Goal: Find specific page/section: Find specific page/section

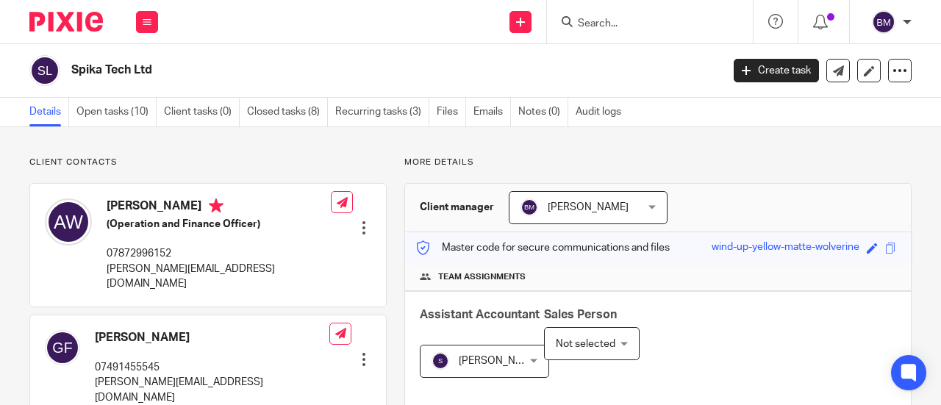
scroll to position [367, 0]
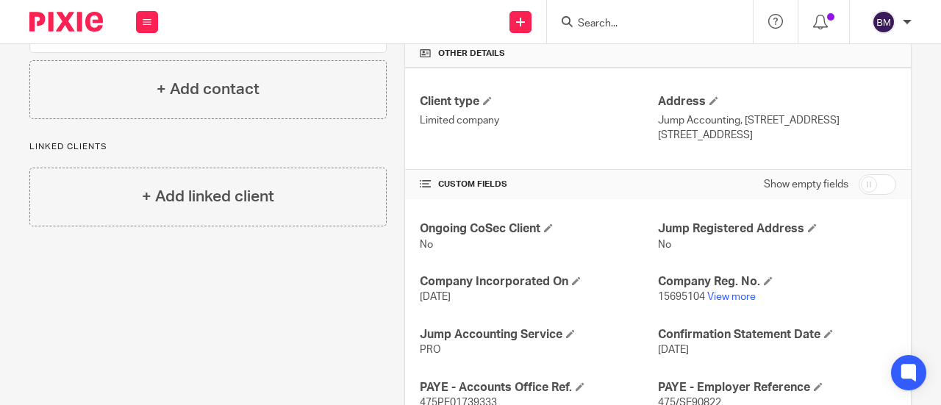
click at [614, 15] on form at bounding box center [654, 21] width 157 height 18
click at [601, 22] on input "Search" at bounding box center [642, 24] width 132 height 13
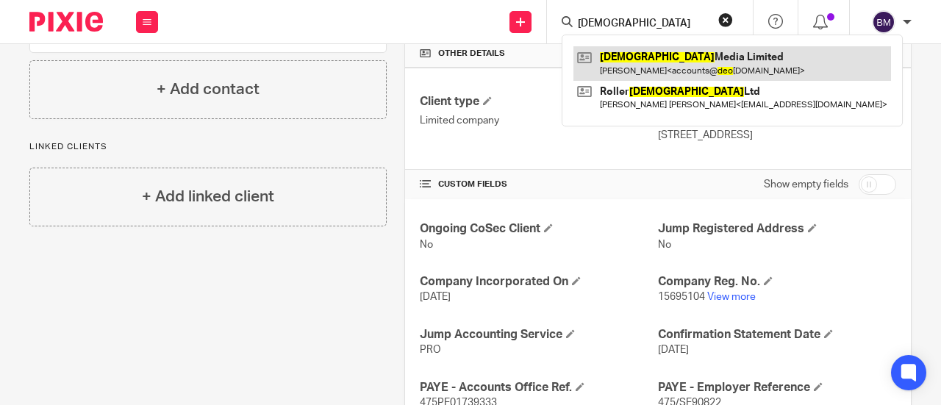
type input "Deo"
click at [655, 58] on link at bounding box center [731, 63] width 317 height 34
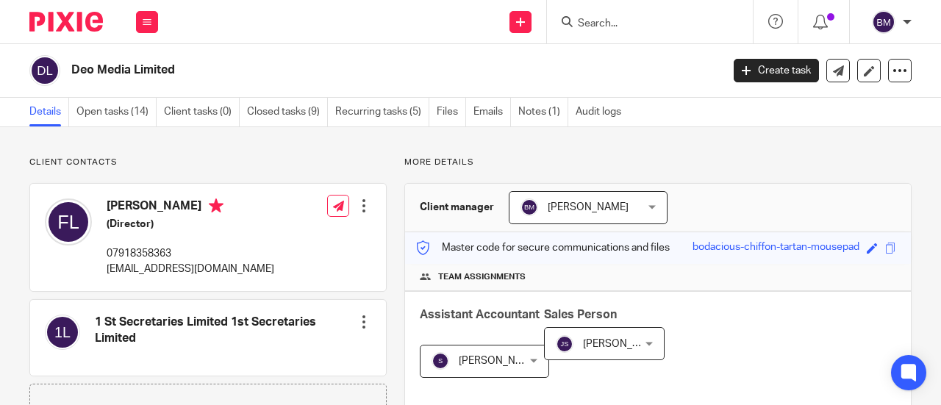
scroll to position [294, 0]
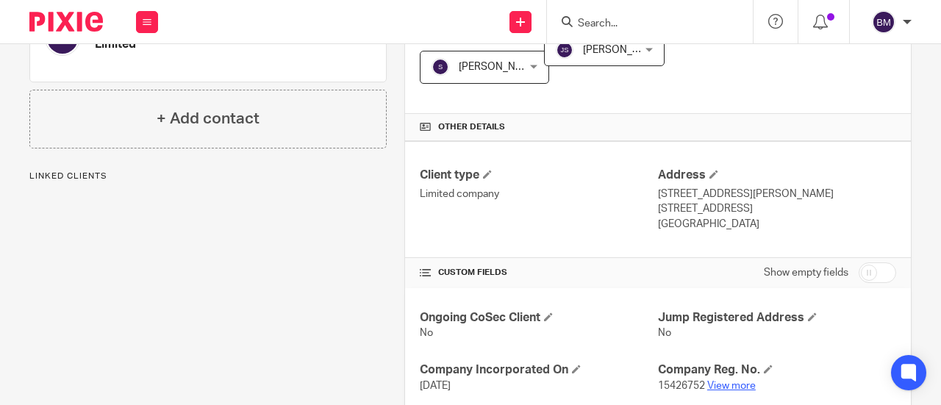
click at [736, 382] on link "View more" at bounding box center [731, 386] width 49 height 10
click at [628, 27] on input "Search" at bounding box center [642, 24] width 132 height 13
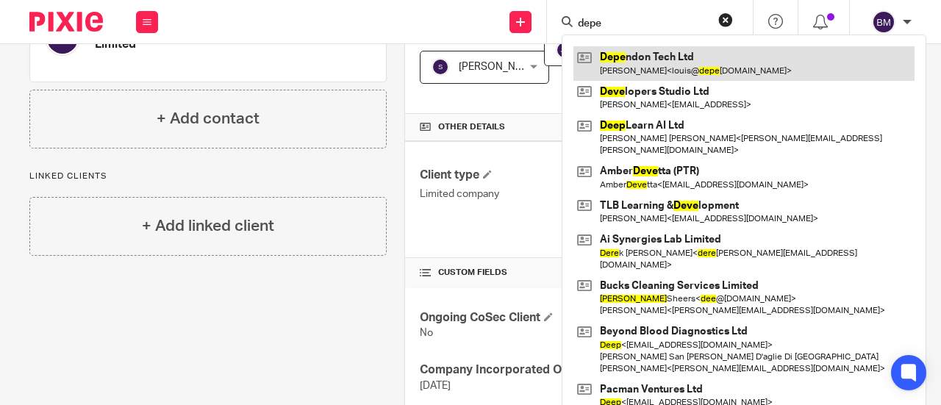
type input "depe"
click at [755, 62] on link at bounding box center [743, 63] width 341 height 34
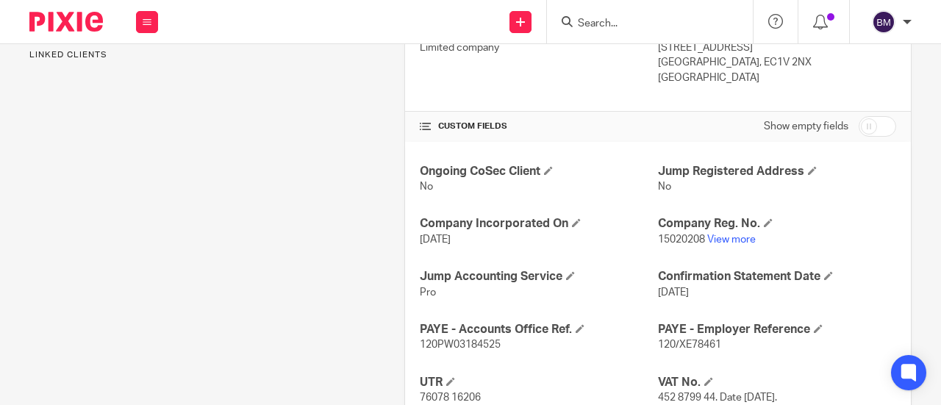
scroll to position [441, 0]
click at [722, 235] on link "View more" at bounding box center [731, 239] width 49 height 10
click at [672, 9] on div at bounding box center [650, 21] width 206 height 43
drag, startPoint x: 644, startPoint y: 34, endPoint x: 632, endPoint y: 25, distance: 14.7
click at [638, 32] on div at bounding box center [650, 21] width 206 height 43
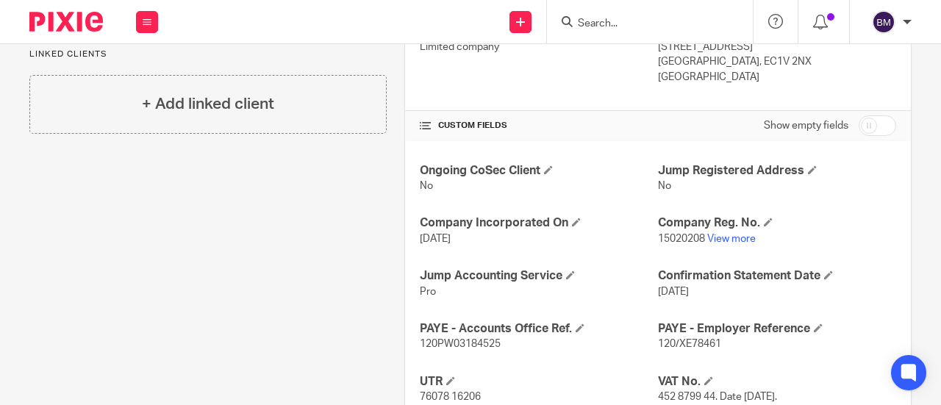
click at [631, 24] on input "Search" at bounding box center [642, 24] width 132 height 13
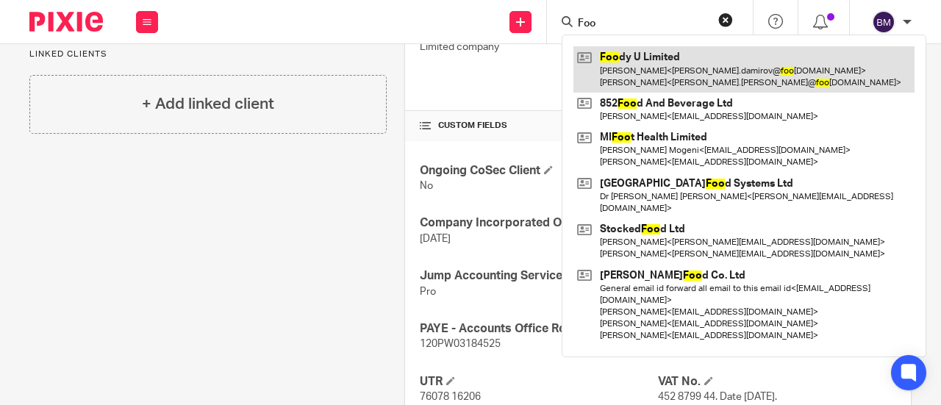
type input "Foo"
click at [657, 59] on link at bounding box center [743, 69] width 341 height 46
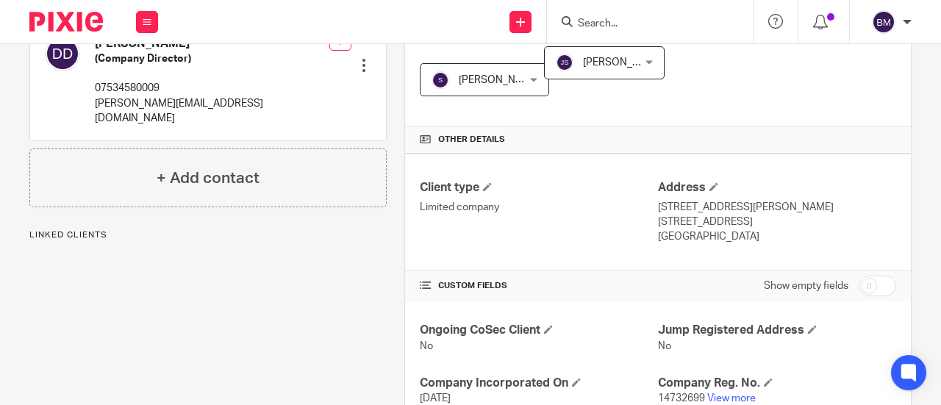
scroll to position [441, 0]
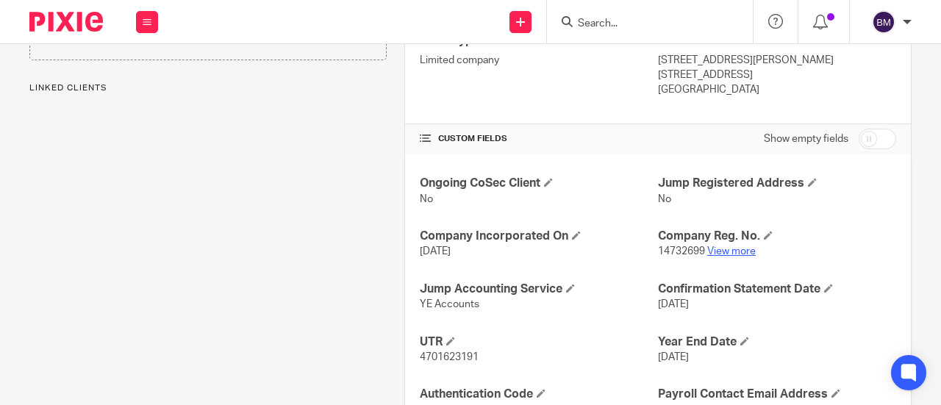
click at [722, 246] on link "View more" at bounding box center [731, 251] width 49 height 10
click at [596, 18] on input "Search" at bounding box center [642, 24] width 132 height 13
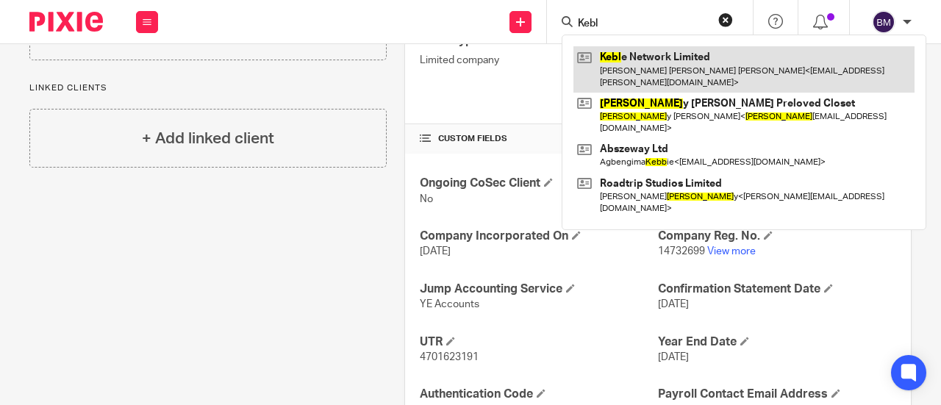
type input "Kebl"
click at [685, 67] on link at bounding box center [743, 69] width 341 height 46
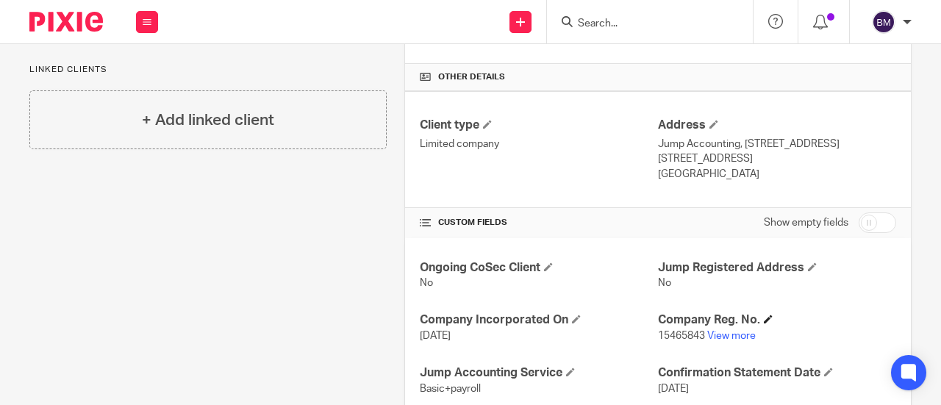
scroll to position [367, 0]
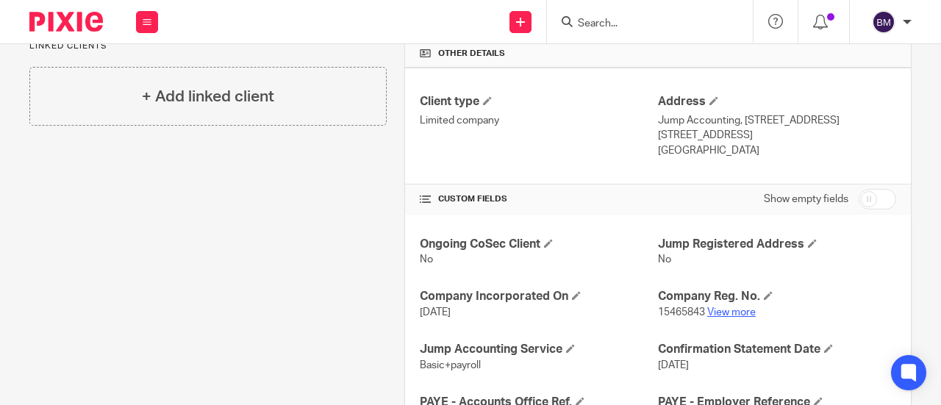
click at [732, 307] on link "View more" at bounding box center [731, 312] width 49 height 10
click at [606, 21] on input "Search" at bounding box center [642, 24] width 132 height 13
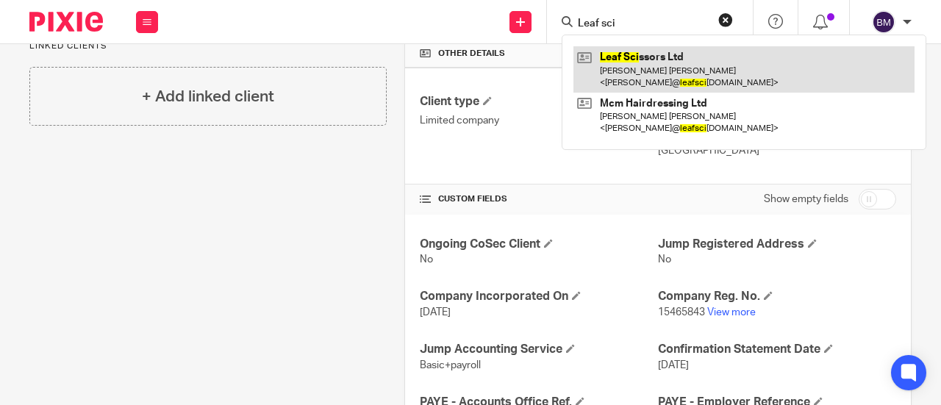
type input "Leaf sci"
click at [686, 65] on link at bounding box center [743, 69] width 341 height 46
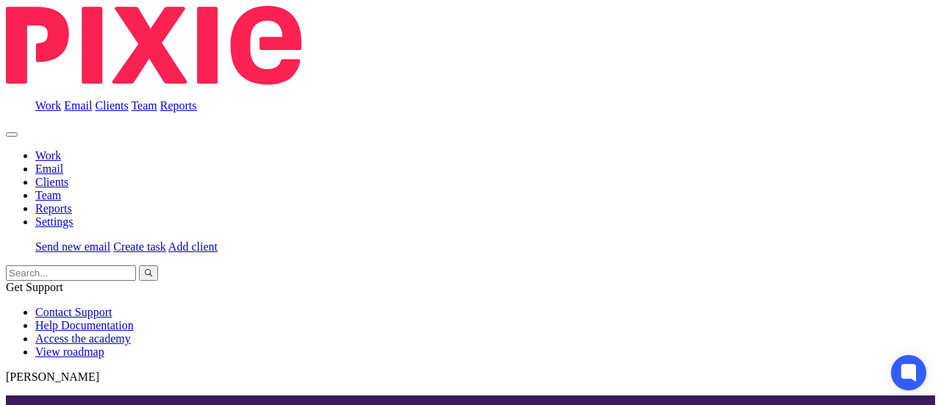
scroll to position [441, 0]
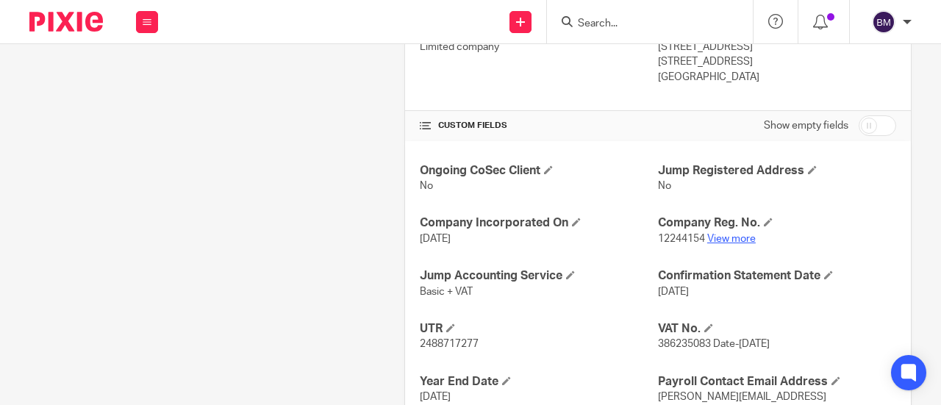
click at [714, 237] on link "View more" at bounding box center [731, 239] width 49 height 10
click at [623, 10] on div at bounding box center [650, 21] width 206 height 43
click at [623, 18] on input "Search" at bounding box center [642, 24] width 132 height 13
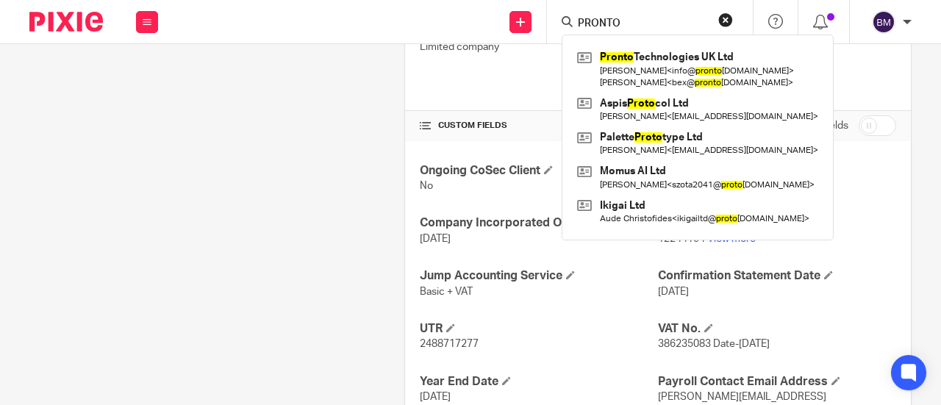
type input "PRONTO"
click button "submit" at bounding box center [0, 0] width 0 height 0
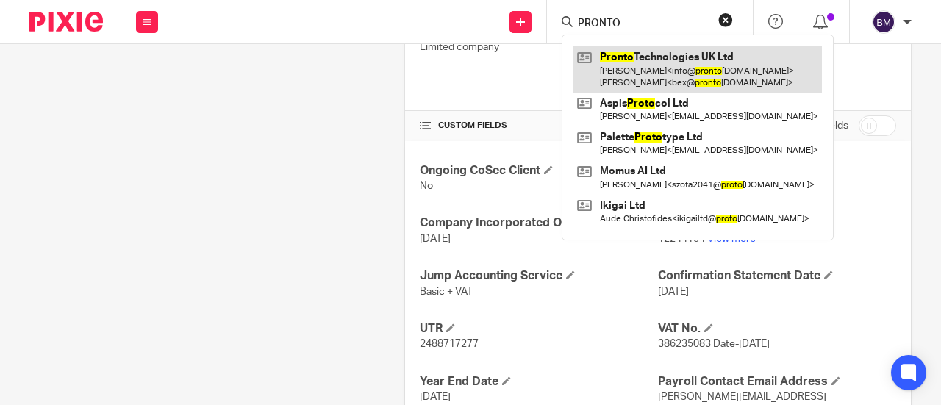
click at [646, 75] on link at bounding box center [697, 69] width 248 height 46
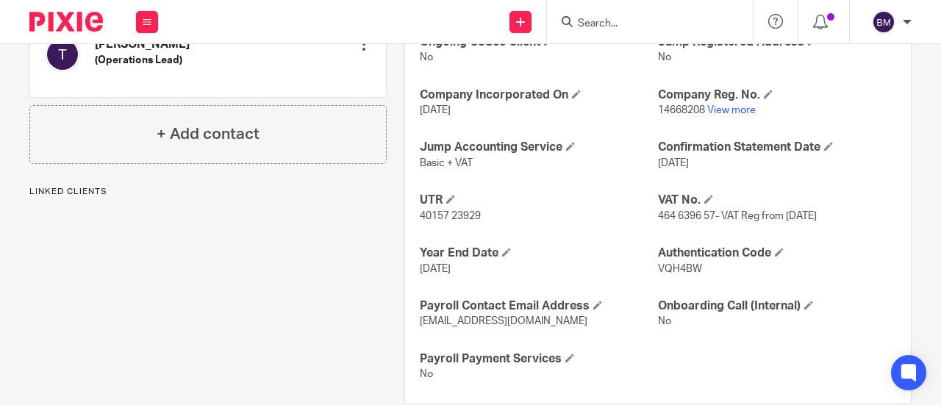
scroll to position [588, 0]
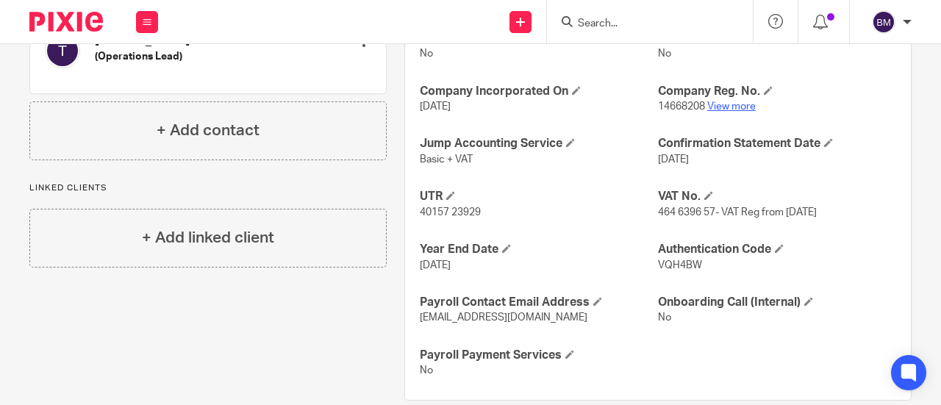
click at [712, 108] on link "View more" at bounding box center [731, 106] width 49 height 10
click at [633, 19] on input "Search" at bounding box center [642, 24] width 132 height 13
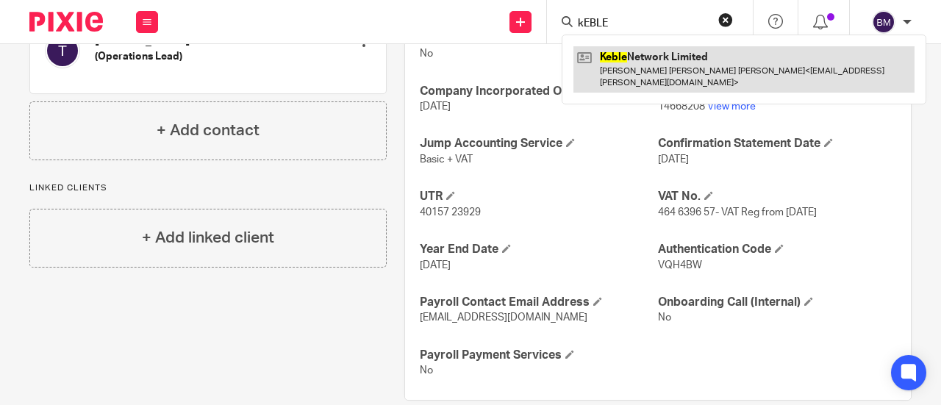
type input "kEBLE"
click at [659, 62] on link at bounding box center [743, 69] width 341 height 46
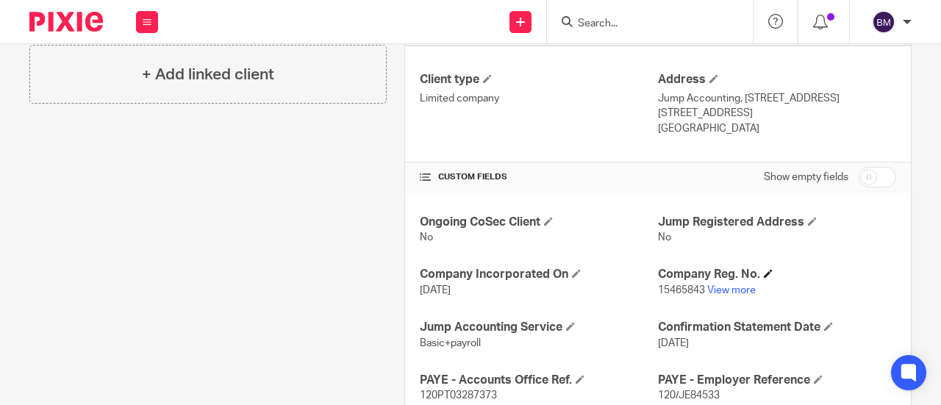
scroll to position [367, 0]
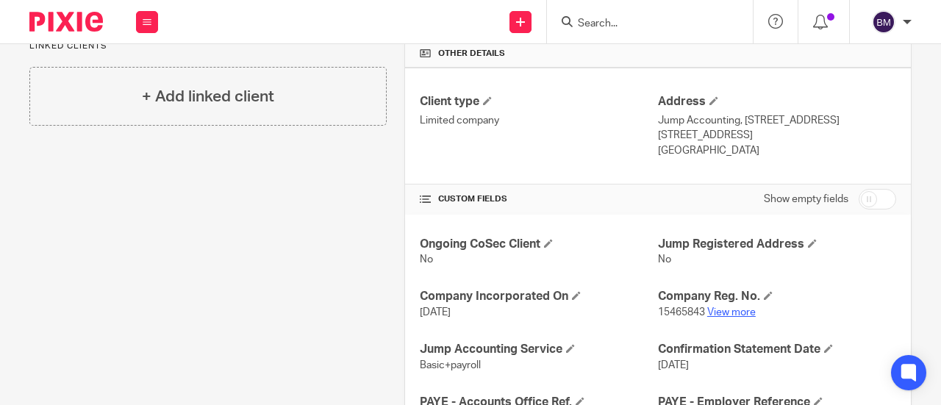
click at [735, 312] on link "View more" at bounding box center [731, 312] width 49 height 10
click at [638, 29] on input "Search" at bounding box center [642, 24] width 132 height 13
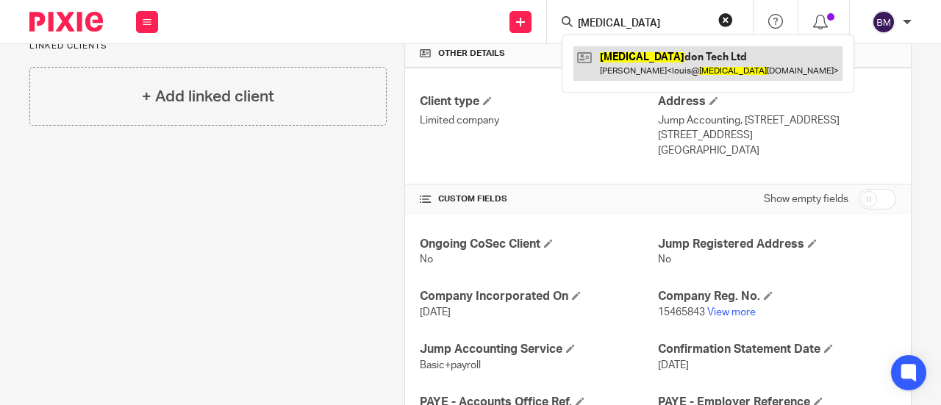
type input "[MEDICAL_DATA]"
click at [617, 76] on link at bounding box center [707, 63] width 269 height 34
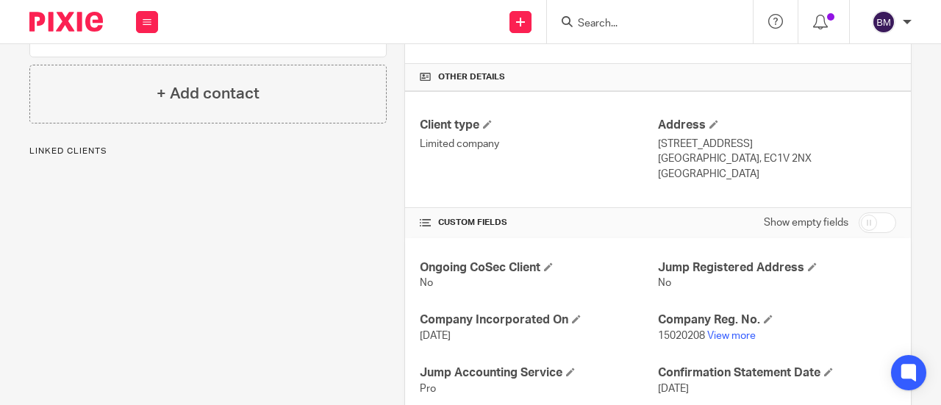
scroll to position [367, 0]
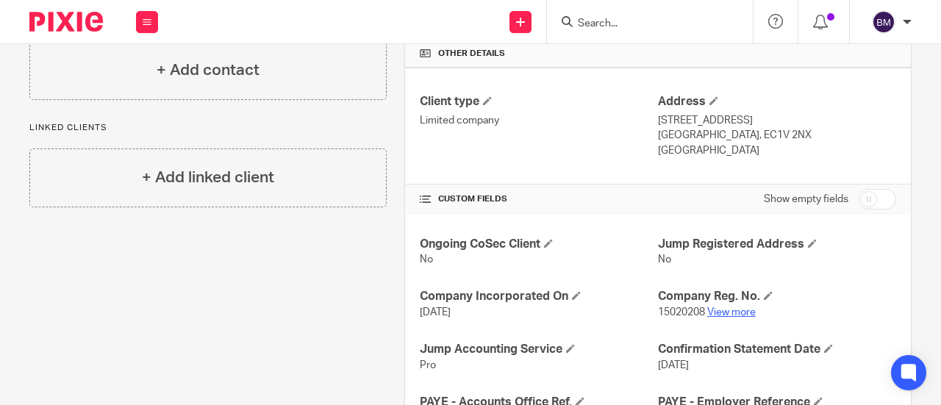
click at [719, 311] on link "View more" at bounding box center [731, 312] width 49 height 10
click at [586, 27] on form at bounding box center [654, 21] width 157 height 18
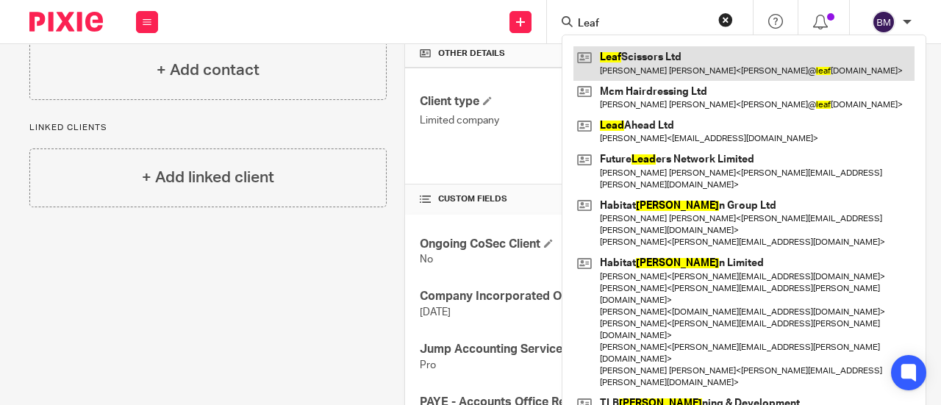
type input "Leaf"
click at [664, 65] on link at bounding box center [743, 63] width 341 height 34
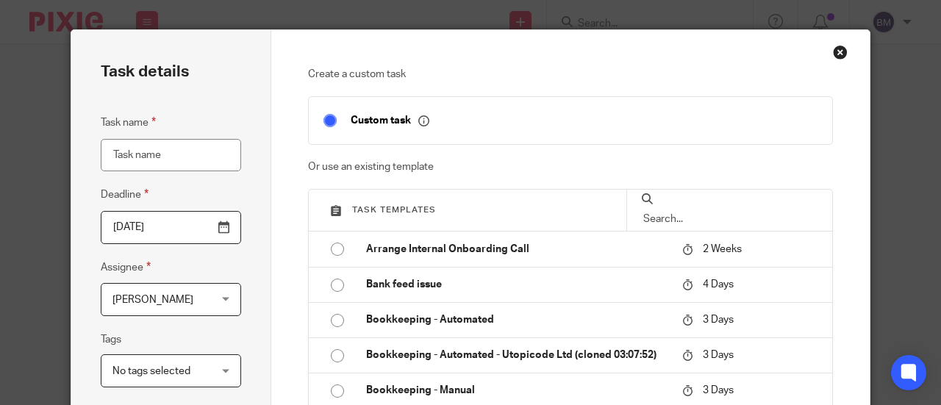
click at [833, 49] on div "Close this dialog window" at bounding box center [840, 52] width 15 height 15
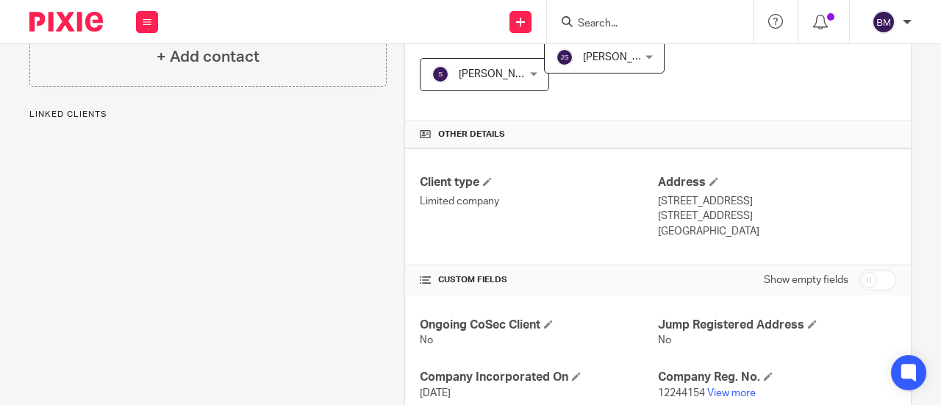
scroll to position [294, 0]
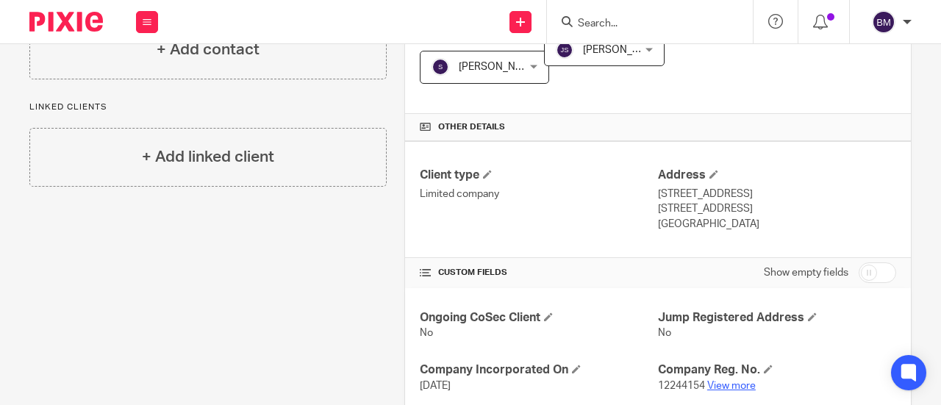
click at [733, 384] on link "View more" at bounding box center [731, 386] width 49 height 10
